Goal: Find specific page/section: Find specific page/section

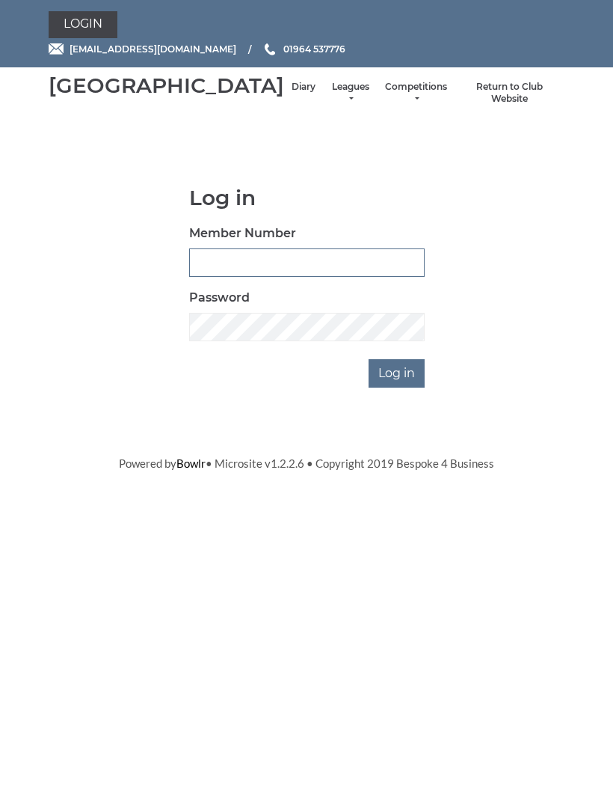
type input "0091"
click at [398, 387] on input "Log in" at bounding box center [397, 373] width 56 height 28
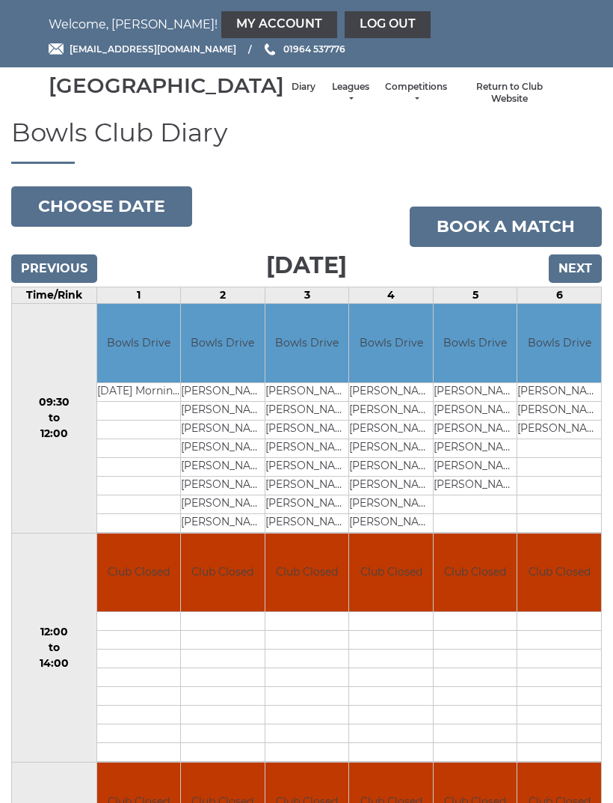
click at [574, 283] on input "Next" at bounding box center [575, 268] width 53 height 28
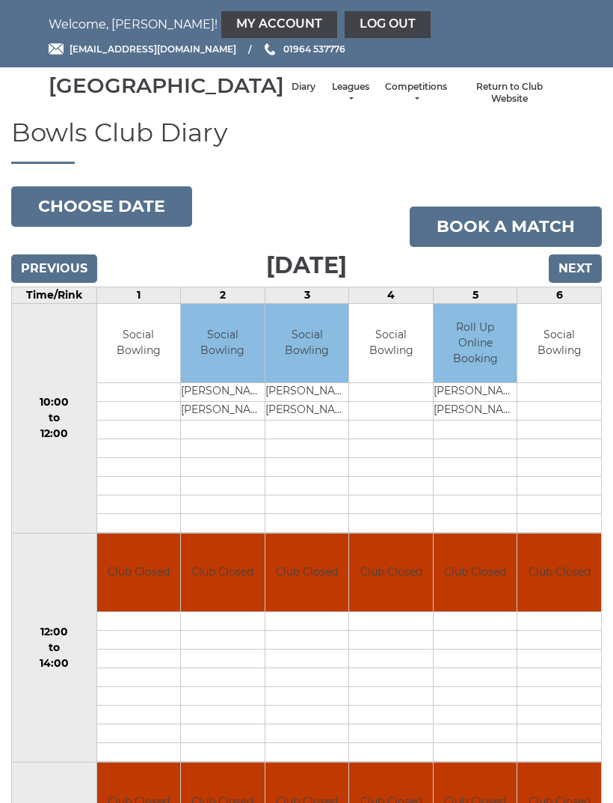
click at [574, 283] on input "Next" at bounding box center [575, 268] width 53 height 28
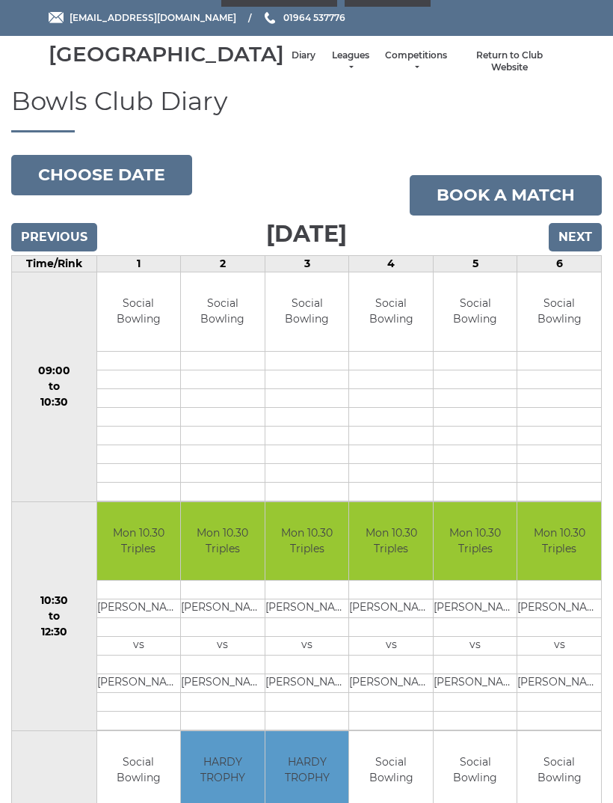
scroll to position [49, 0]
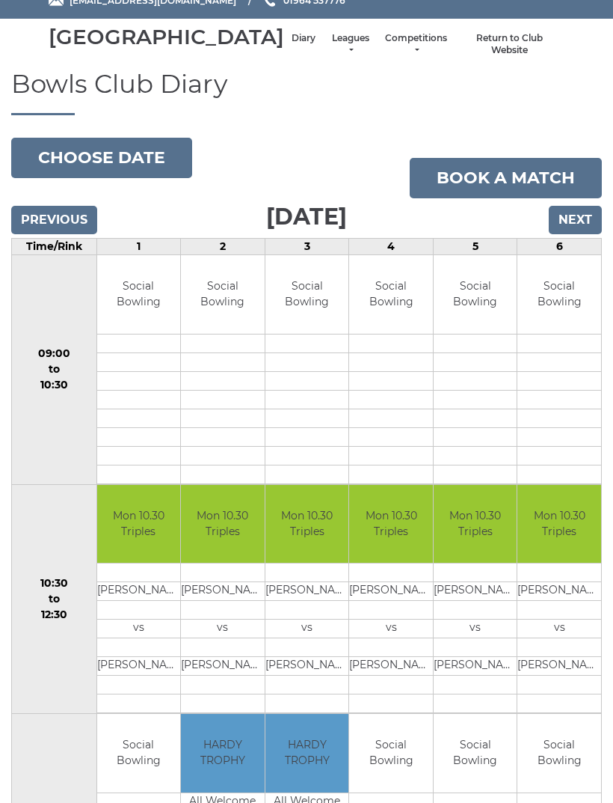
click at [566, 234] on input "Next" at bounding box center [575, 220] width 53 height 28
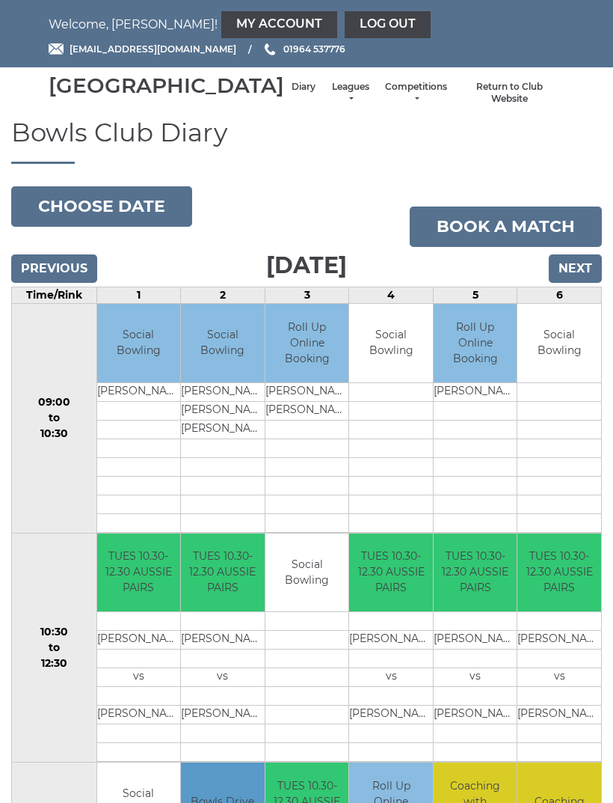
click at [569, 283] on input "Next" at bounding box center [575, 268] width 53 height 28
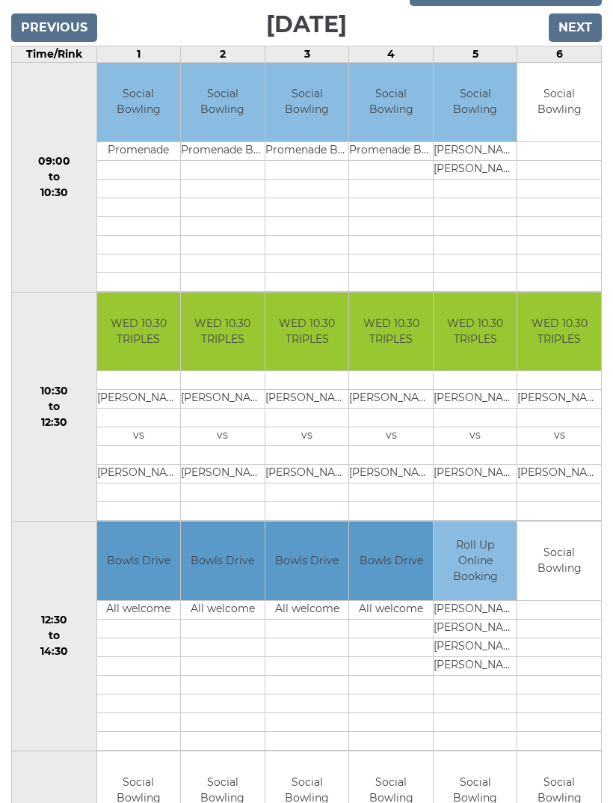
scroll to position [226, 0]
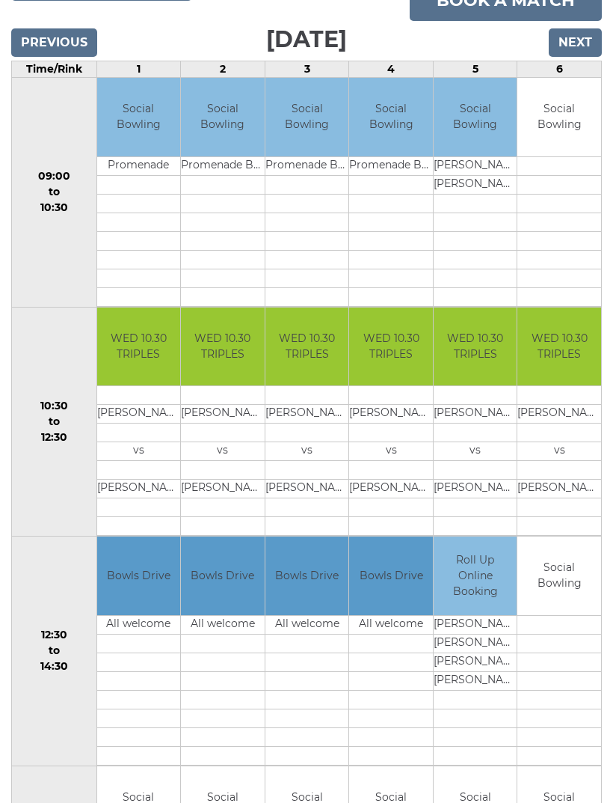
click at [565, 57] on input "Next" at bounding box center [575, 42] width 53 height 28
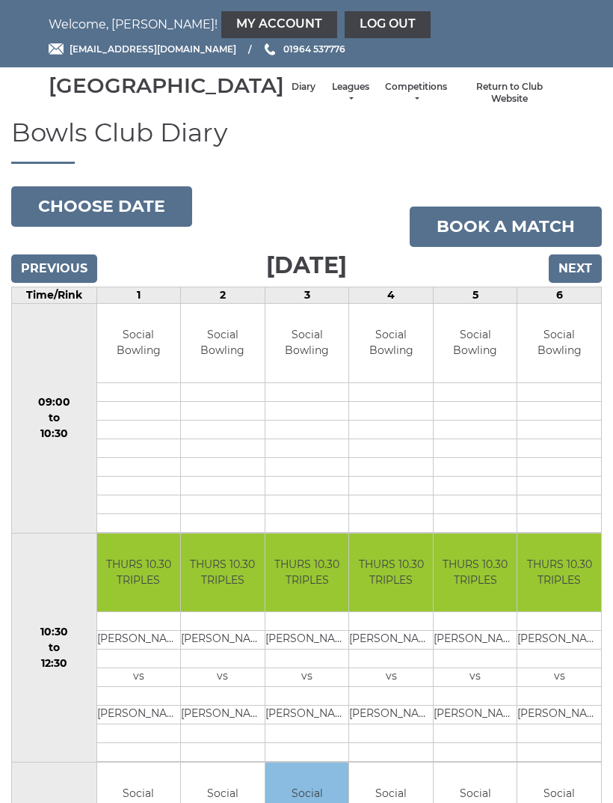
click at [118, 227] on button "Choose date" at bounding box center [101, 206] width 181 height 40
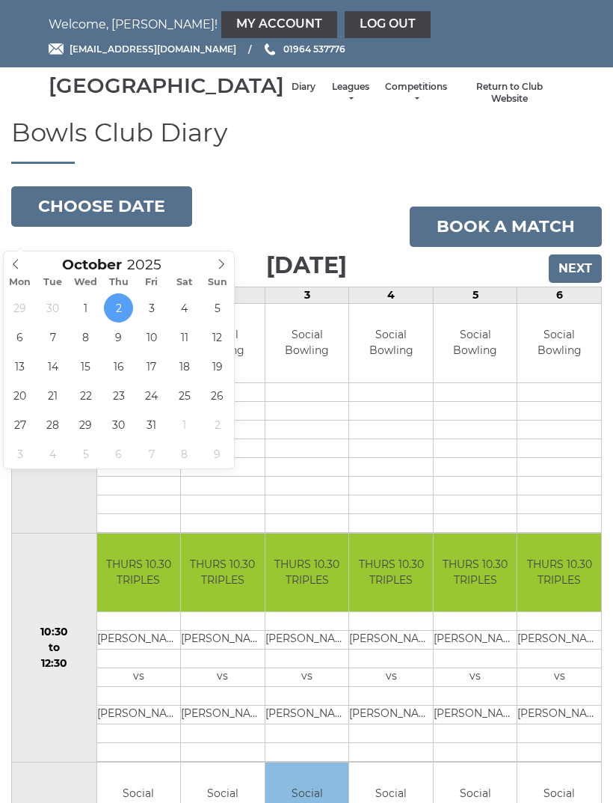
click at [21, 265] on icon at bounding box center [15, 264] width 10 height 10
type input "2025-09-25"
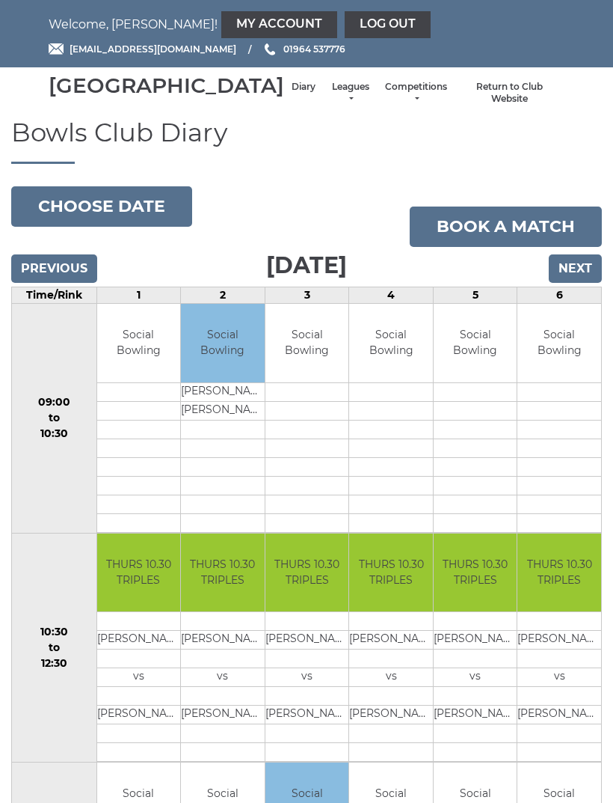
click at [331, 105] on link "Leagues" at bounding box center [351, 93] width 40 height 25
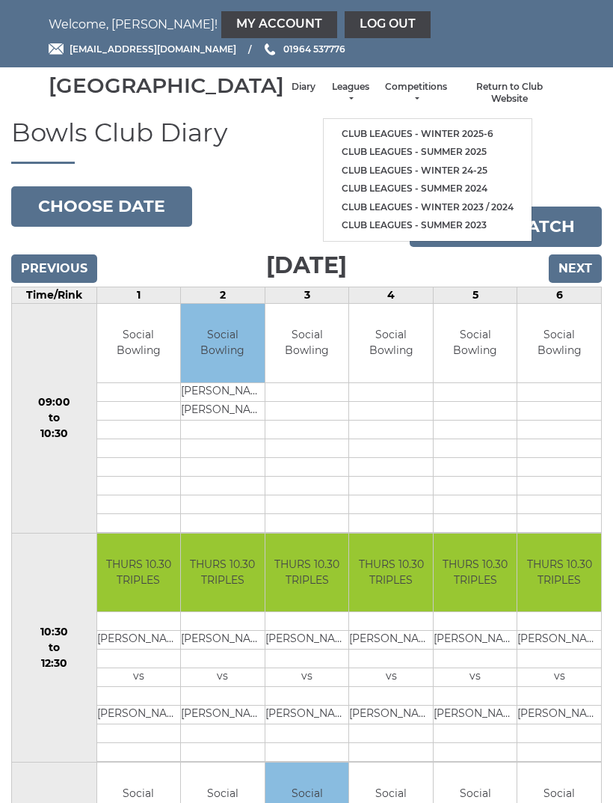
click at [413, 136] on link "Club leagues - Winter 2025-6" at bounding box center [428, 134] width 208 height 19
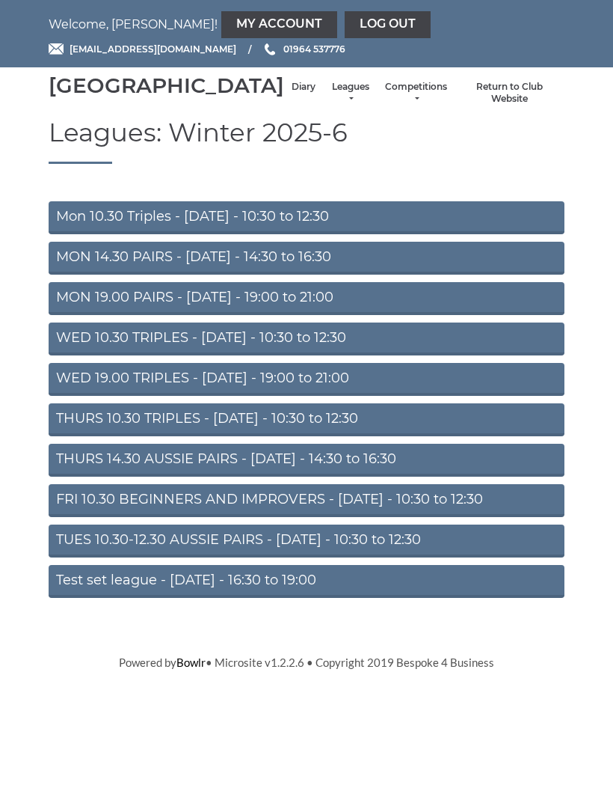
click at [402, 102] on link "Competitions" at bounding box center [416, 93] width 62 height 25
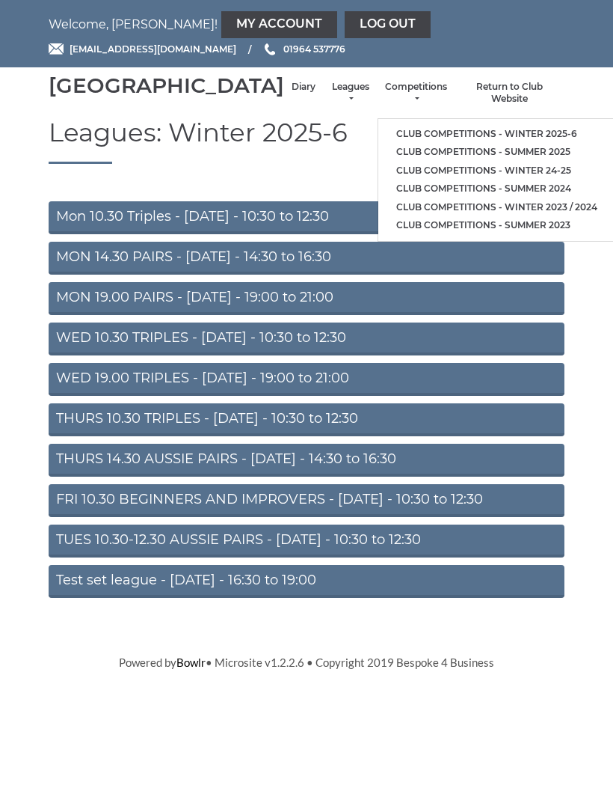
click at [503, 138] on link "Club competitions - Winter 2025-6" at bounding box center [496, 134] width 237 height 19
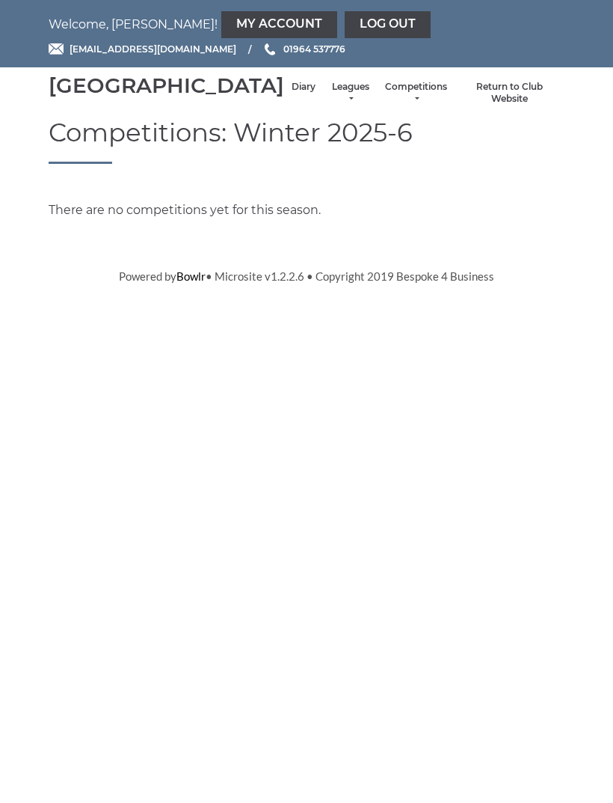
click at [345, 25] on link "Log out" at bounding box center [388, 24] width 86 height 27
